Goal: Ask a question

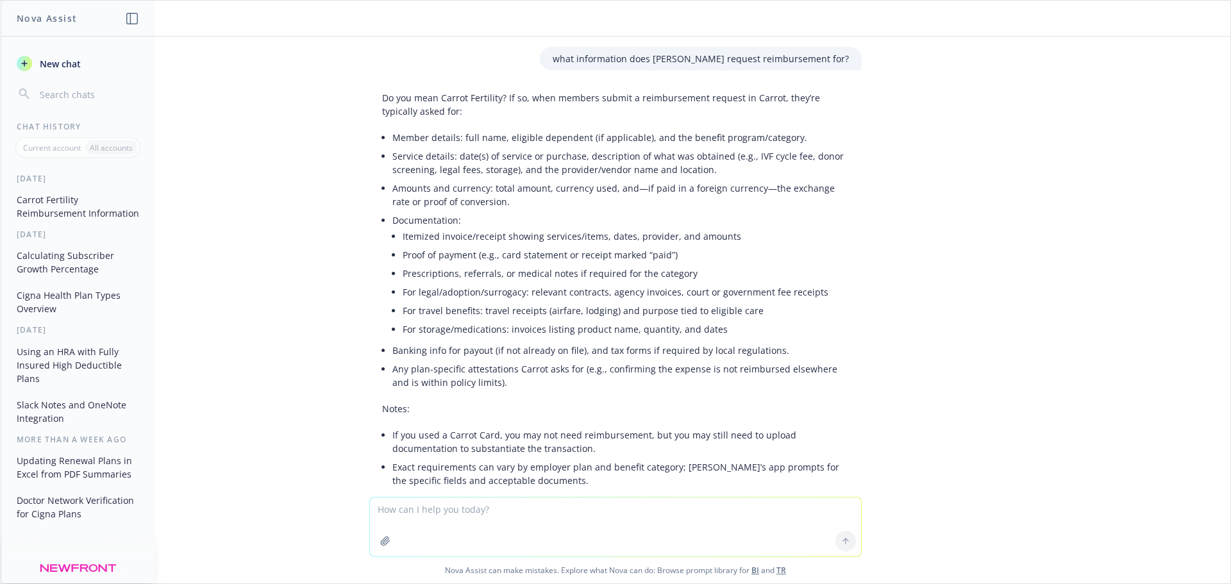
scroll to position [900, 0]
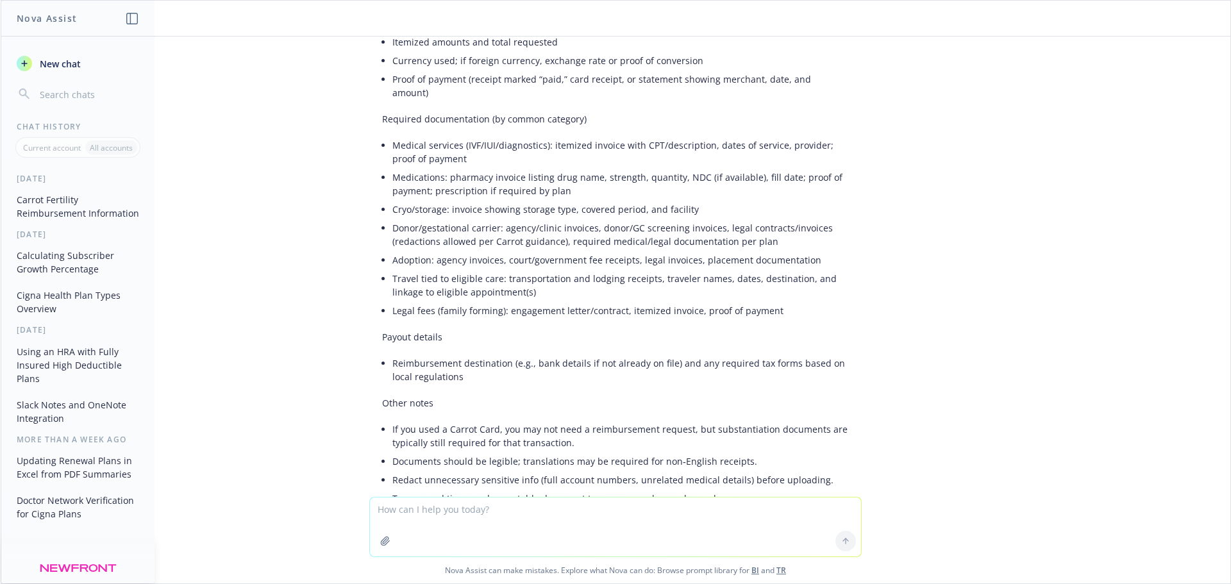
click at [504, 519] on textarea at bounding box center [615, 526] width 491 height 59
click at [770, 512] on textarea "can you tell me what's can be covered under [PERSON_NAME]'s optional Services F…" at bounding box center [615, 526] width 491 height 60
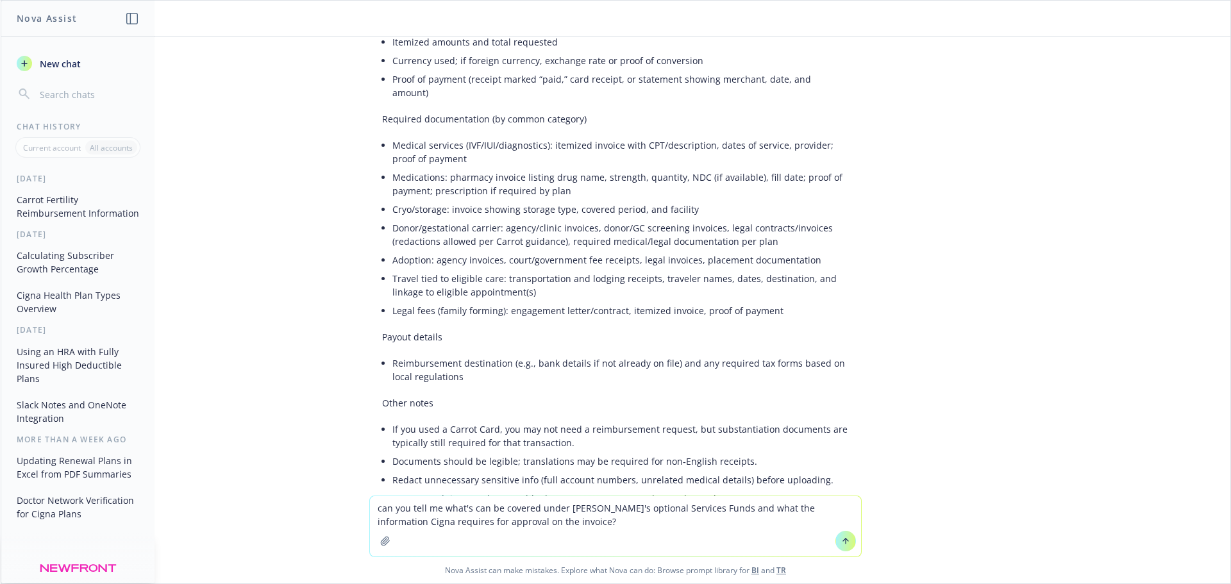
type textarea "can you tell me what's can be covered under [PERSON_NAME]'s optional Services F…"
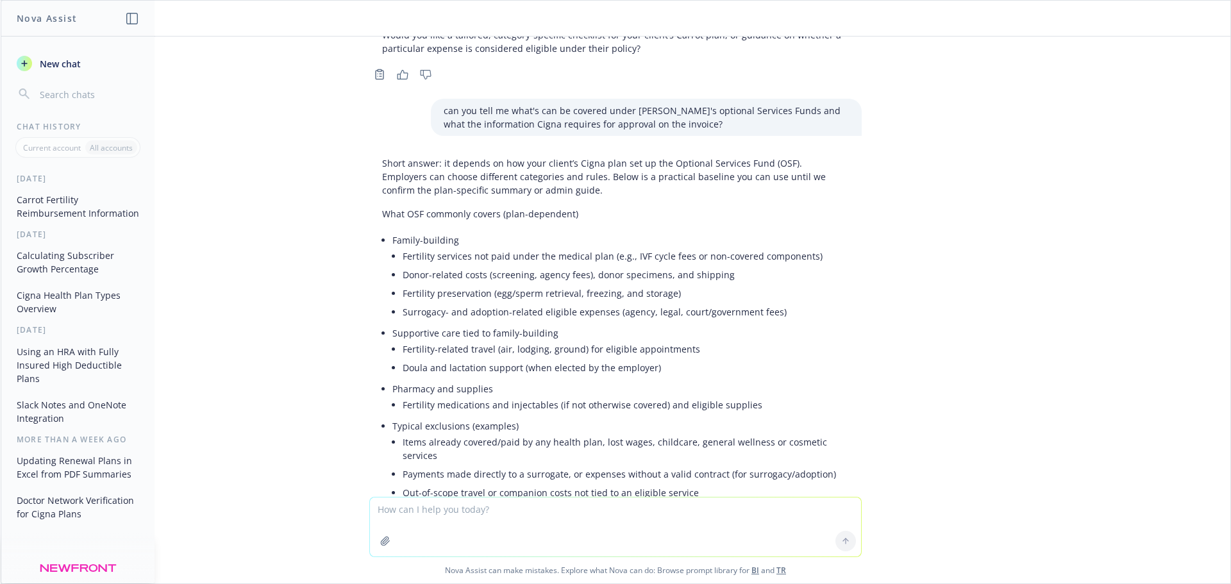
scroll to position [1290, 0]
